Goal: Find specific page/section: Find specific page/section

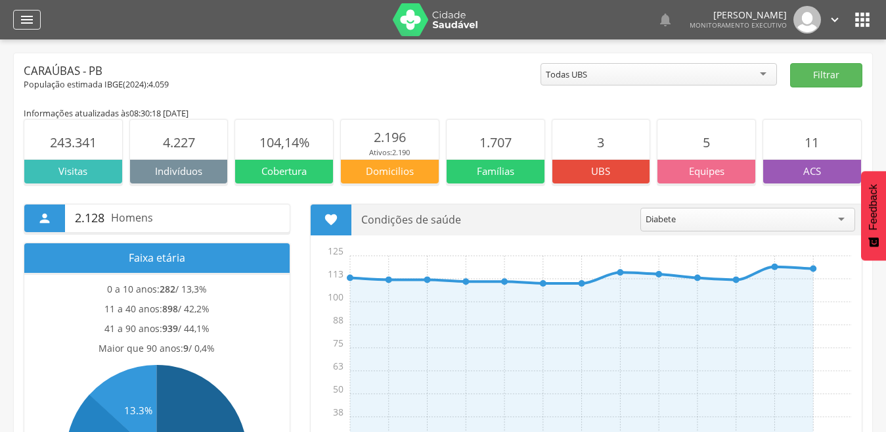
click at [30, 22] on icon "" at bounding box center [27, 20] width 16 height 16
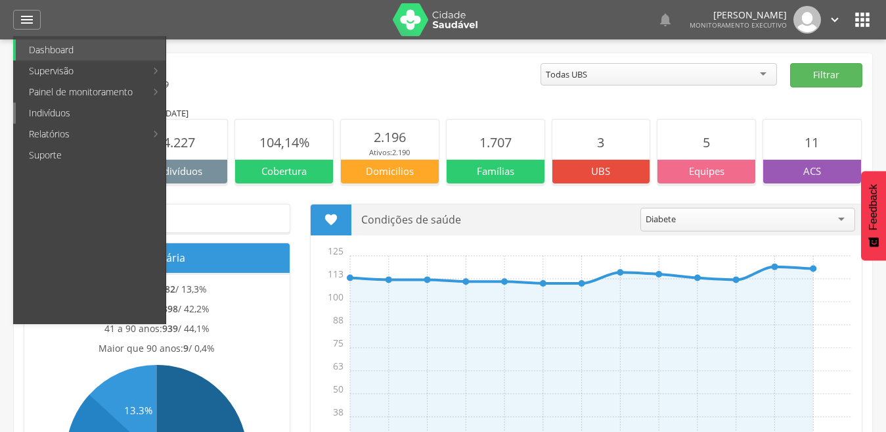
click at [79, 112] on link "Indivíduos" at bounding box center [91, 112] width 150 height 21
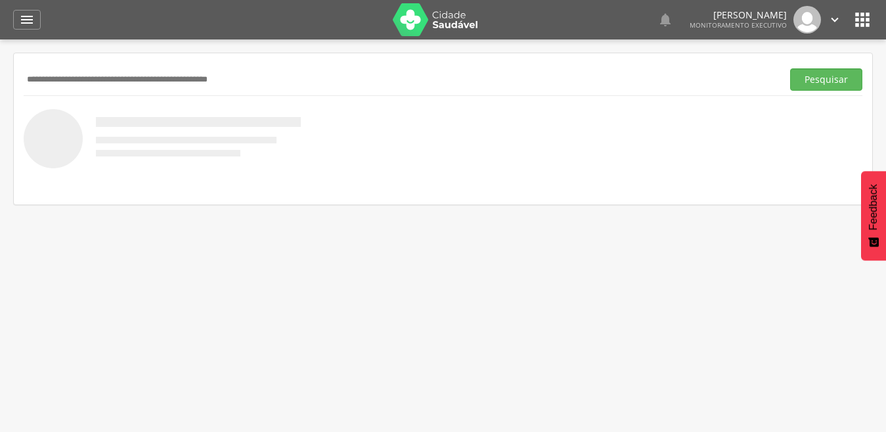
click at [122, 67] on div "Pesquisar" at bounding box center [443, 79] width 839 height 32
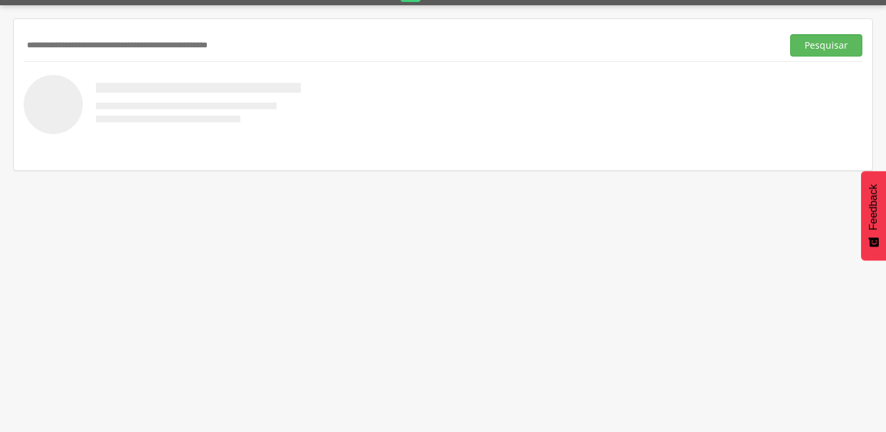
scroll to position [39, 0]
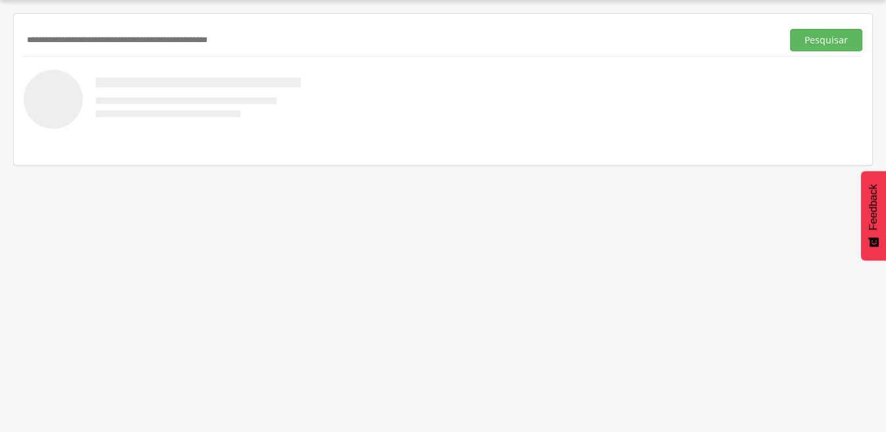
click at [104, 38] on input "text" at bounding box center [400, 40] width 753 height 22
type input "*******"
click at [790, 29] on button "Pesquisar" at bounding box center [826, 40] width 72 height 22
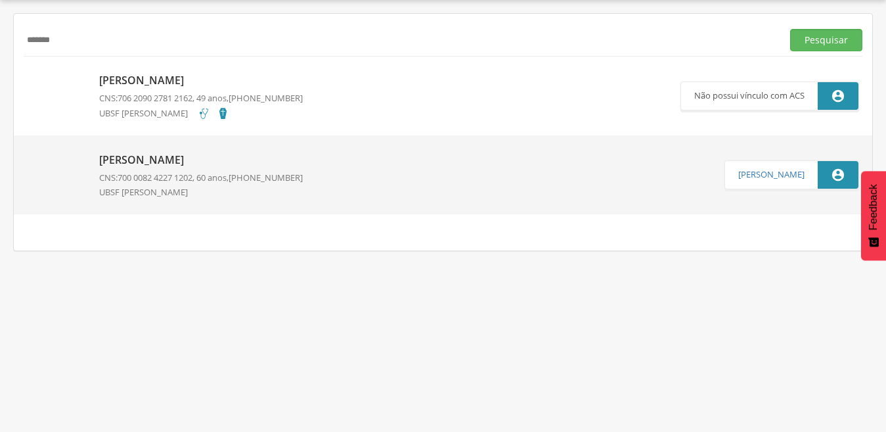
click at [103, 158] on p "[PERSON_NAME]" at bounding box center [201, 159] width 204 height 15
type input "**********"
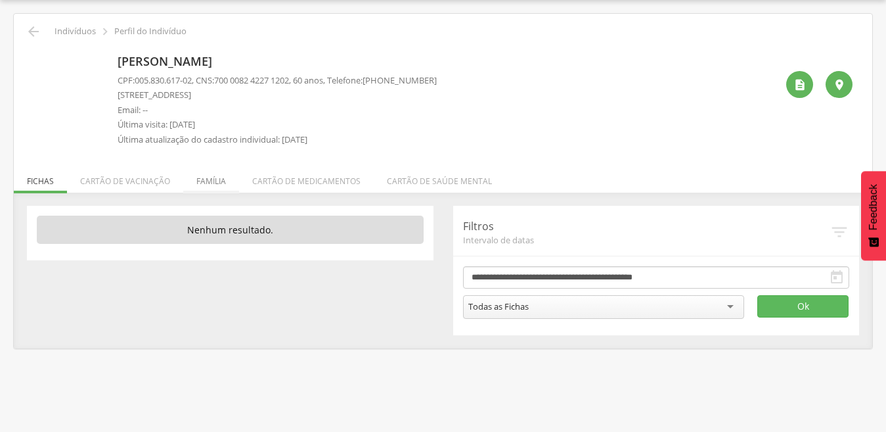
click at [213, 170] on li "Família" at bounding box center [211, 177] width 56 height 31
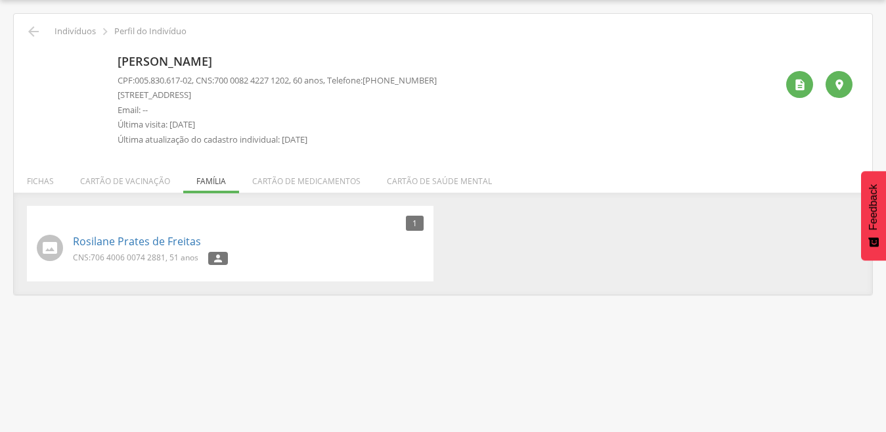
click at [219, 179] on ul "Fichas Cartão de vacinação Família Cartão de medicamentos Cartão de saúde mental" at bounding box center [443, 180] width 859 height 11
click at [153, 242] on link "Rosilane Prates de Freitas" at bounding box center [137, 241] width 128 height 15
